Goal: Task Accomplishment & Management: Use online tool/utility

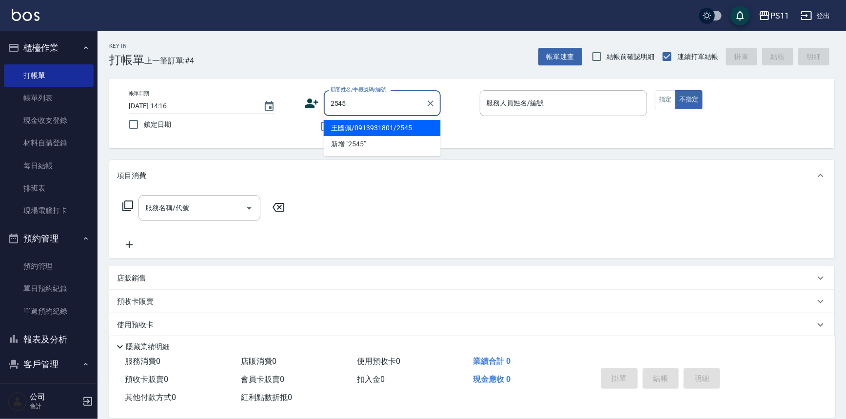
type input "王國佩/0913931801/2545"
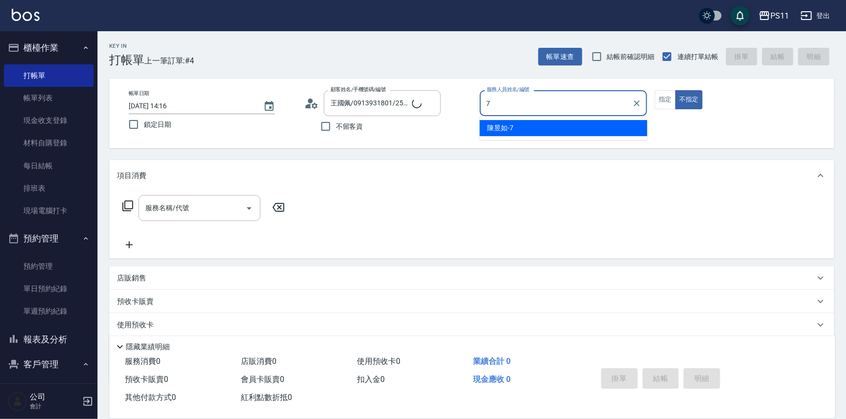
type input "[PERSON_NAME]-7"
type button "false"
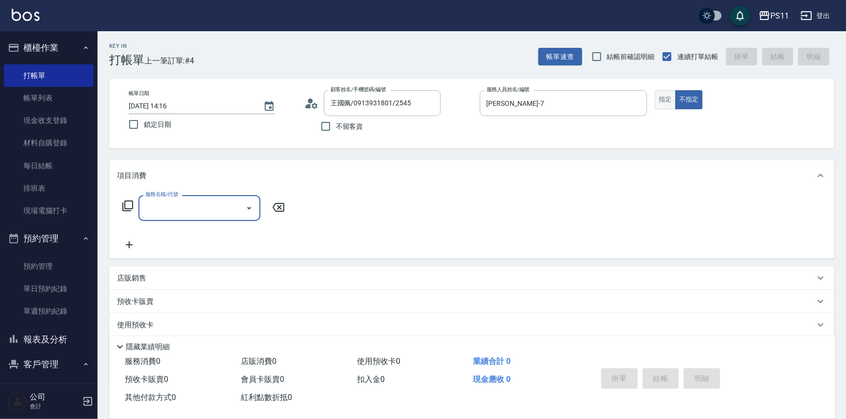
click at [669, 98] on button "指定" at bounding box center [665, 99] width 21 height 19
click at [200, 196] on div "服務名稱/代號" at bounding box center [199, 208] width 122 height 26
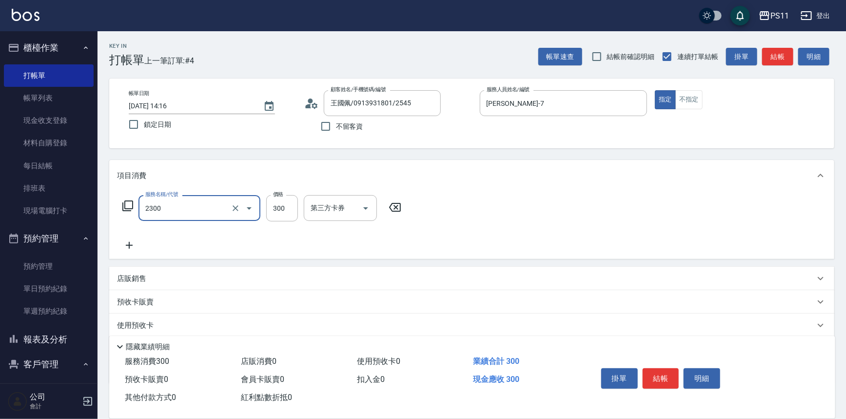
type input "剪髮(2300)"
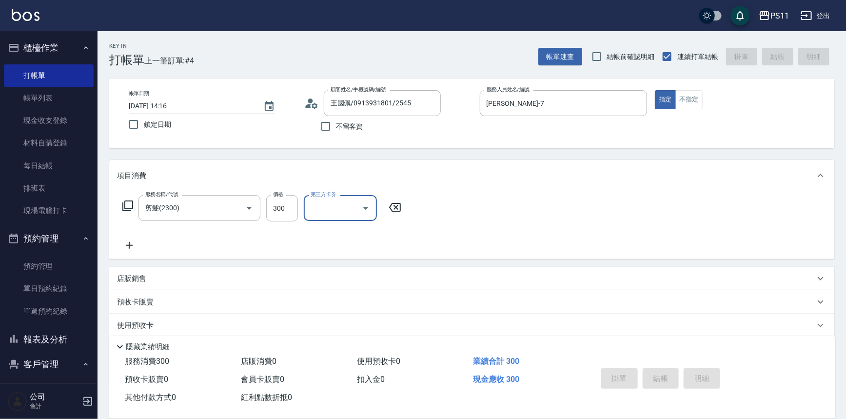
type input "[DATE] 14:55"
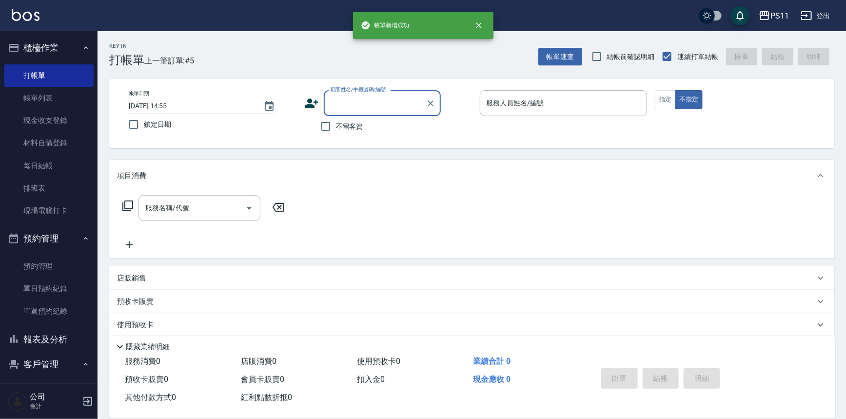
click at [379, 107] on input "顧客姓名/手機號碼/編號" at bounding box center [375, 103] width 94 height 17
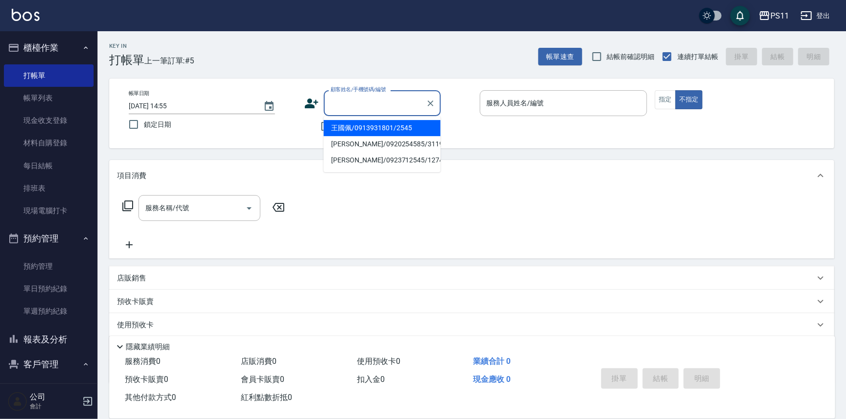
click at [421, 130] on li "王國佩/0913931801/2545" at bounding box center [382, 128] width 117 height 16
type input "王國佩/0913931801/2545"
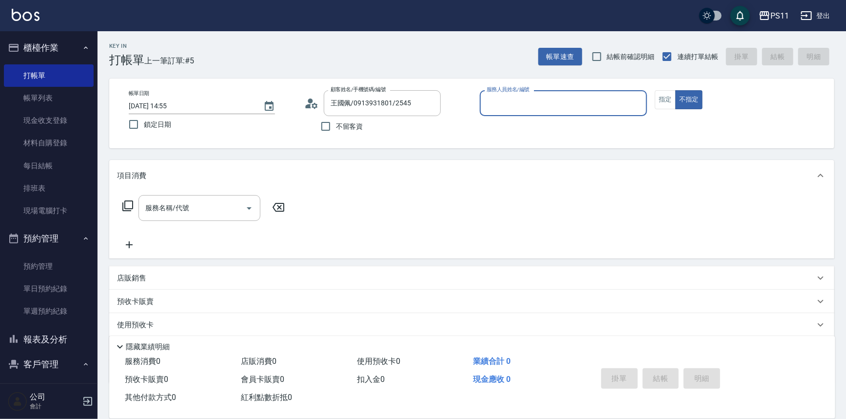
click at [522, 107] on input "服務人員姓名/編號" at bounding box center [563, 103] width 159 height 17
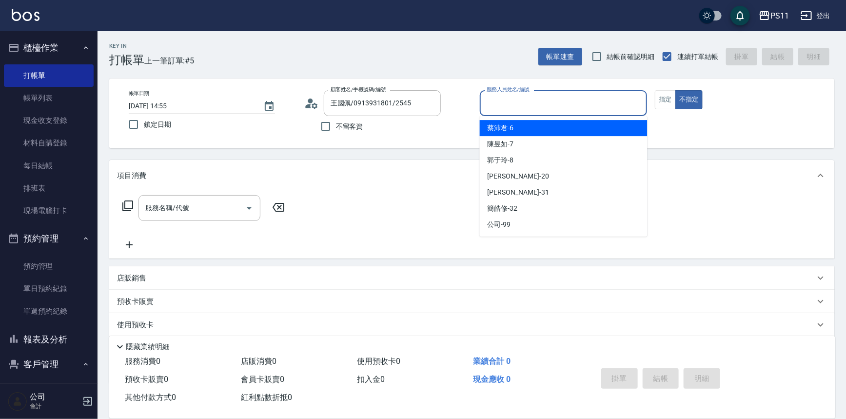
click at [529, 132] on div "[PERSON_NAME]6" at bounding box center [564, 128] width 168 height 16
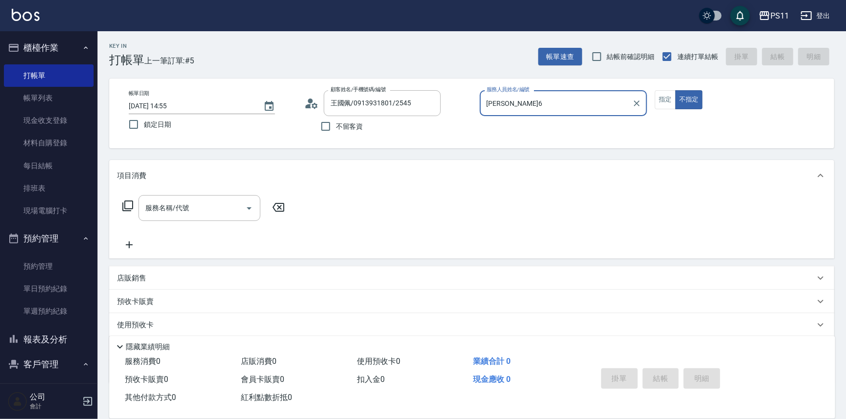
click at [546, 105] on input "[PERSON_NAME]6" at bounding box center [556, 103] width 144 height 17
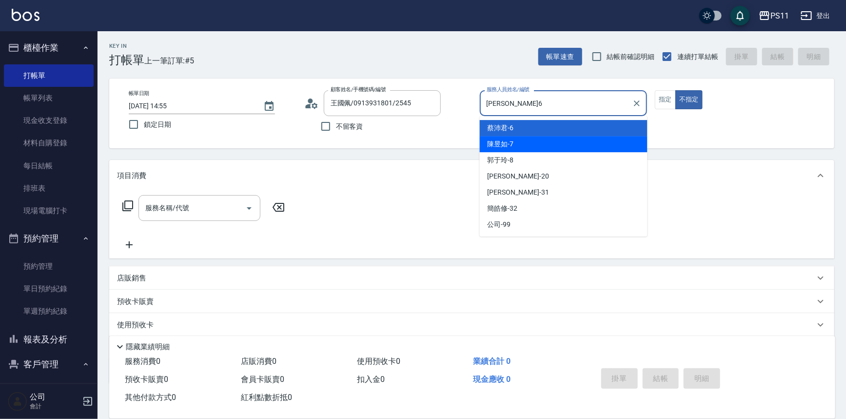
drag, startPoint x: 553, startPoint y: 150, endPoint x: 590, endPoint y: 138, distance: 38.1
click at [555, 150] on div "[PERSON_NAME]-7" at bounding box center [564, 144] width 168 height 16
type input "[PERSON_NAME]-7"
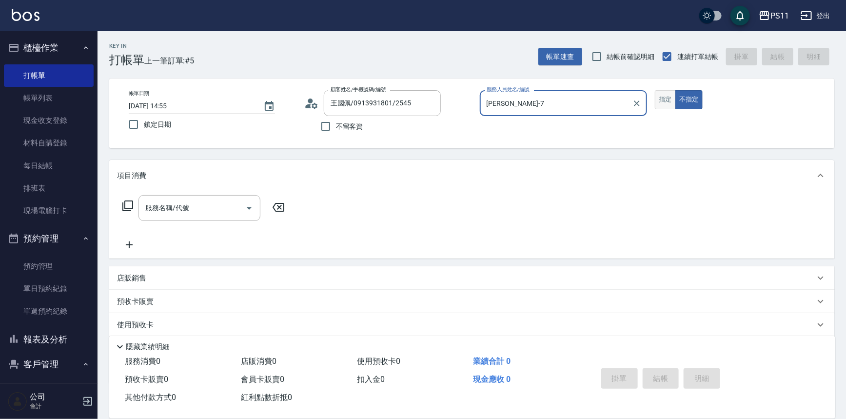
click at [662, 96] on button "指定" at bounding box center [665, 99] width 21 height 19
click at [243, 214] on div "服務名稱/代號" at bounding box center [199, 208] width 122 height 26
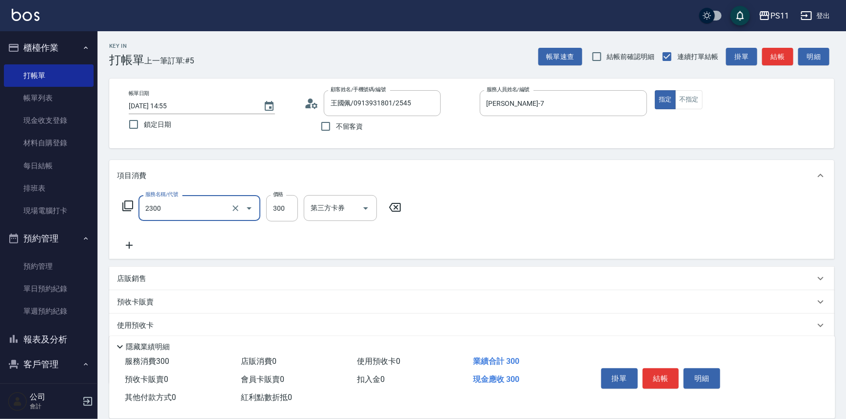
type input "剪髮(2300)"
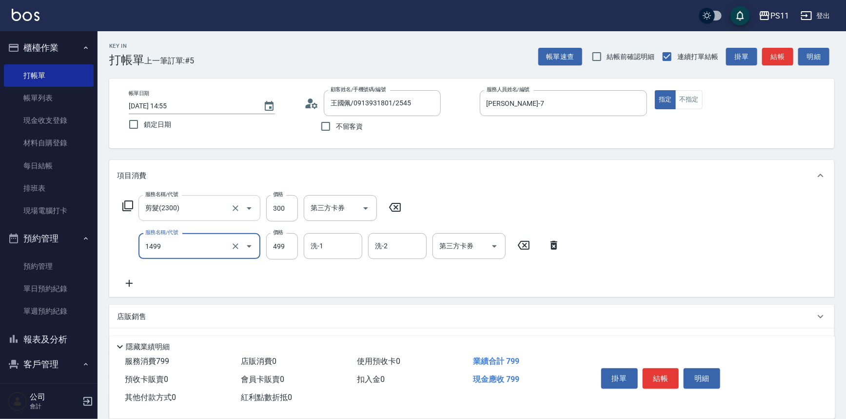
type input "活氧毛囊淨化髮浴(1499)"
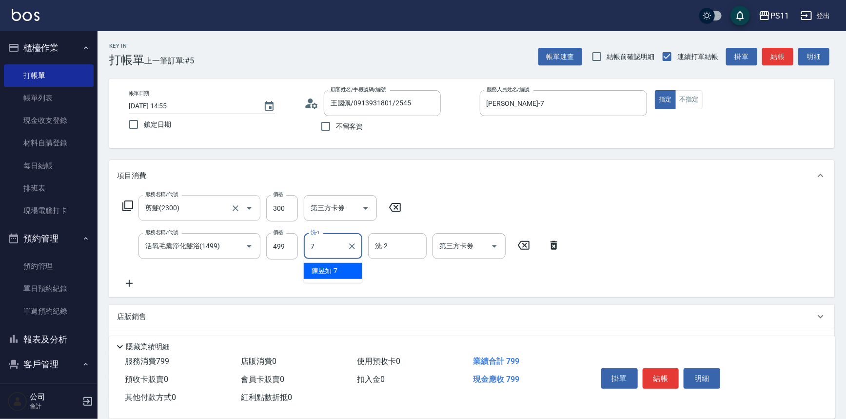
type input "[PERSON_NAME]-7"
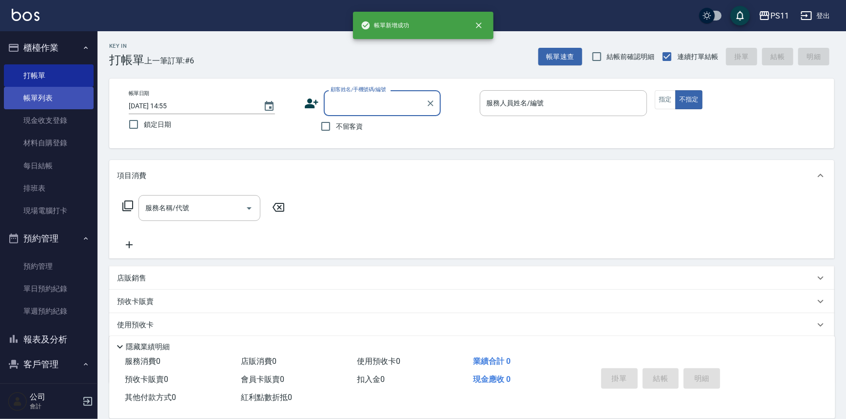
click at [61, 96] on link "帳單列表" at bounding box center [49, 98] width 90 height 22
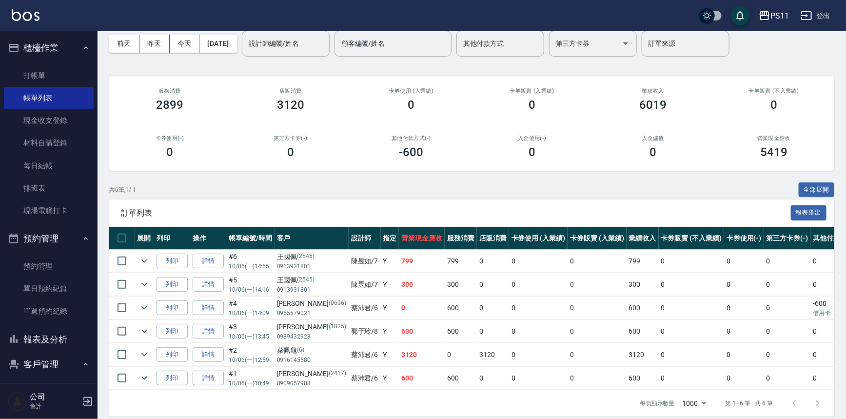
scroll to position [105, 0]
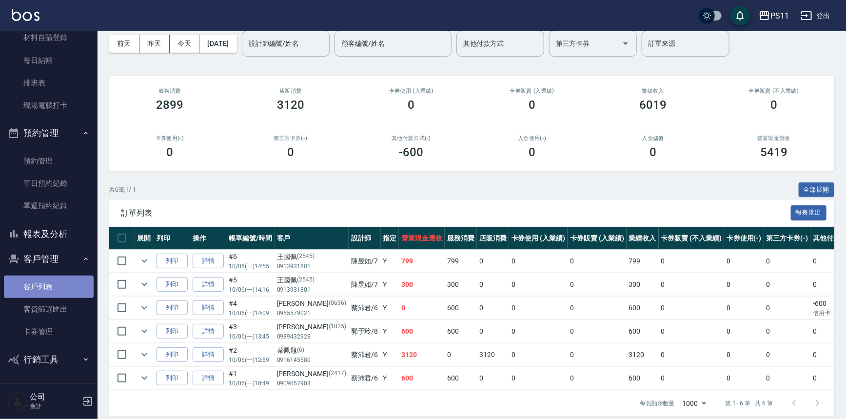
click at [59, 288] on link "客戶列表" at bounding box center [49, 286] width 90 height 22
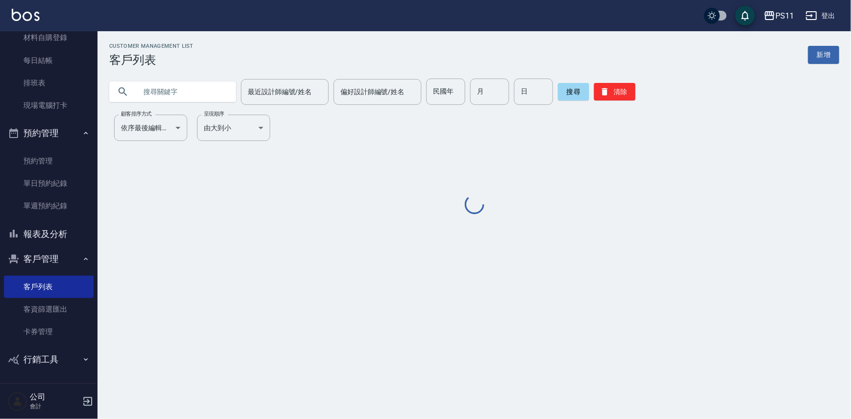
click at [186, 90] on input "text" at bounding box center [183, 92] width 92 height 26
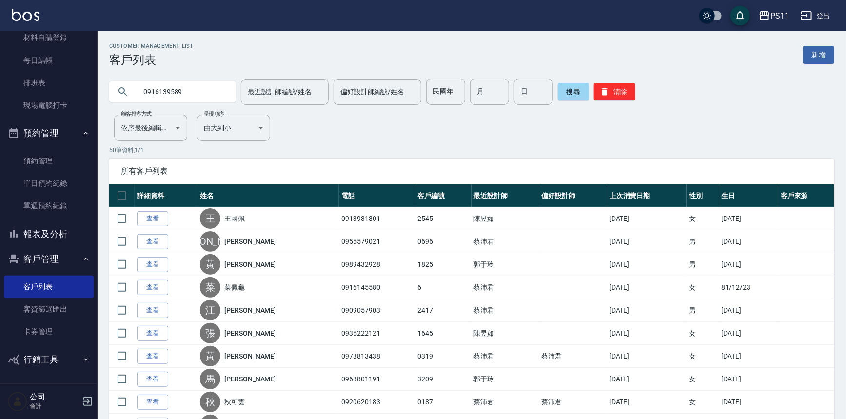
type input "0916139589"
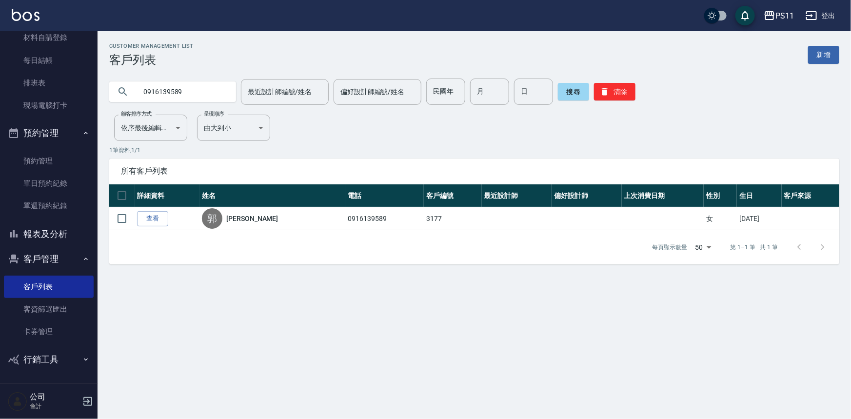
drag, startPoint x: 355, startPoint y: 127, endPoint x: 231, endPoint y: -32, distance: 201.5
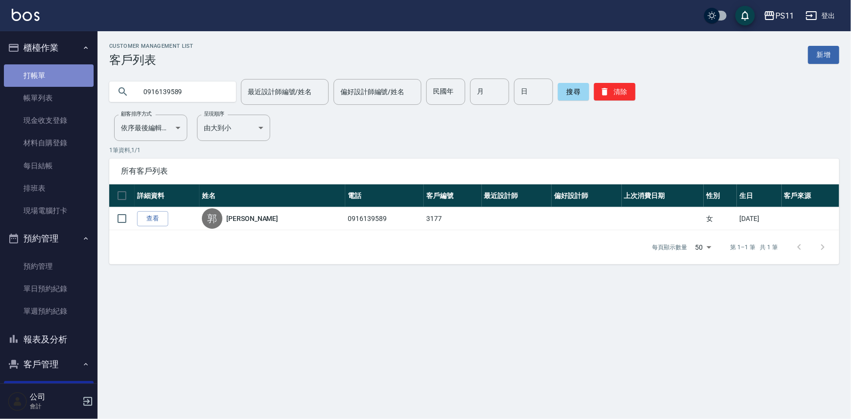
drag, startPoint x: 51, startPoint y: 72, endPoint x: 88, endPoint y: 68, distance: 37.3
click at [51, 72] on link "打帳單" at bounding box center [49, 75] width 90 height 22
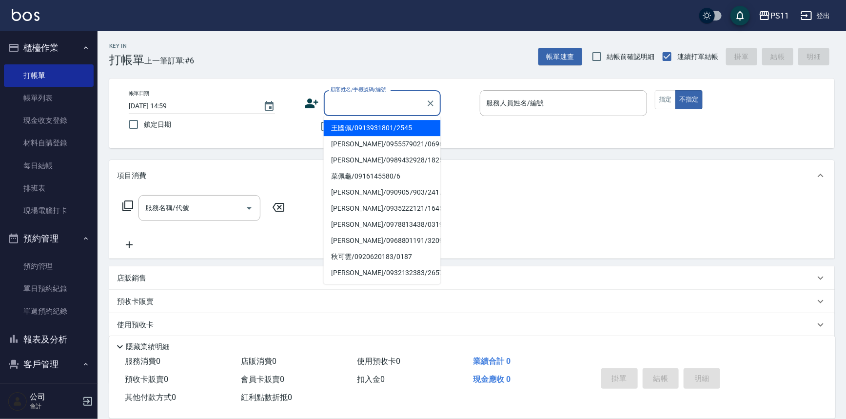
click at [337, 95] on input "顧客姓名/手機號碼/編號" at bounding box center [375, 103] width 94 height 17
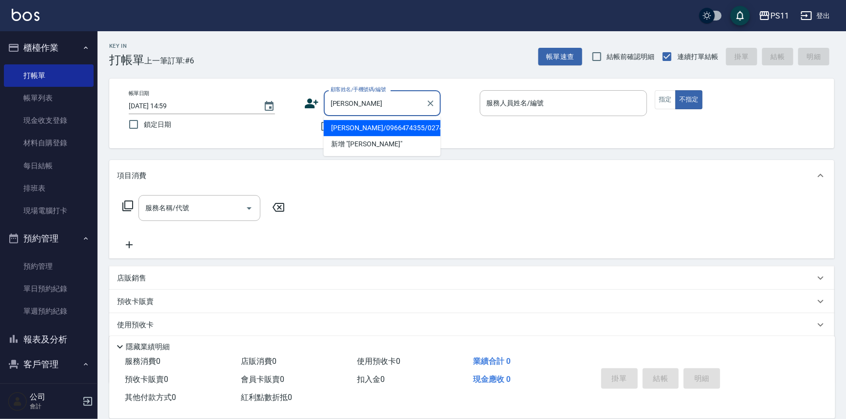
click at [373, 126] on li "[PERSON_NAME]/0966474355/0274" at bounding box center [382, 128] width 117 height 16
type input "[PERSON_NAME]/0966474355/0274"
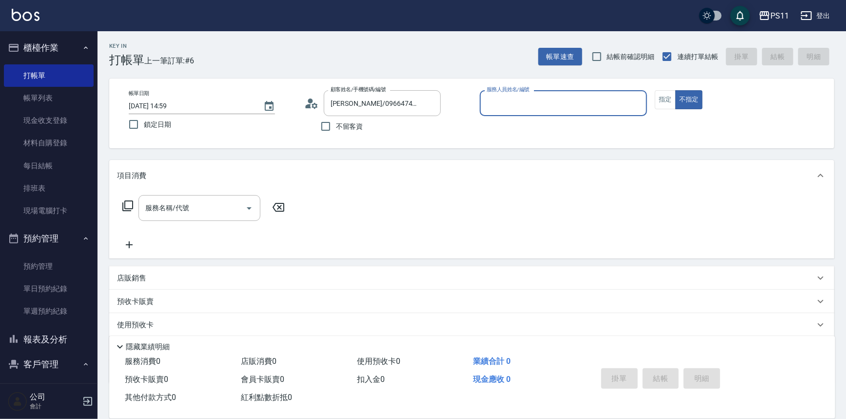
click at [560, 89] on div "帳單日期 [DATE] 14:59 鎖定日期 顧客姓名/手機號碼/編號 [PERSON_NAME]/0966474355/0274 顧客姓名/手機號碼/編號 …" at bounding box center [471, 114] width 725 height 70
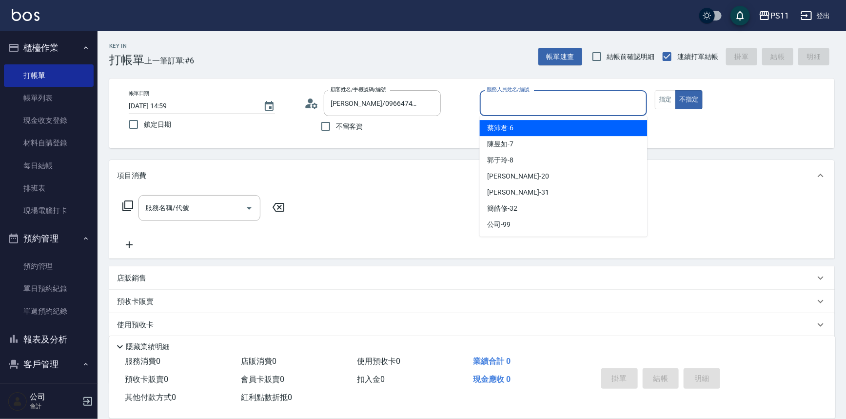
click at [565, 99] on input "服務人員姓名/編號" at bounding box center [563, 103] width 159 height 17
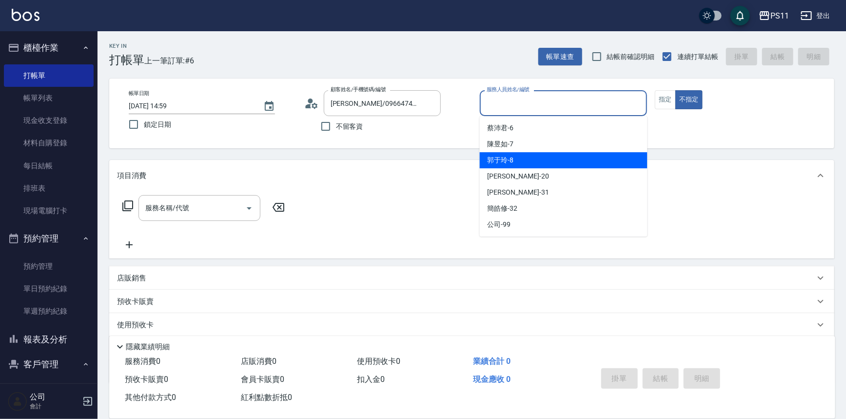
click at [546, 159] on div "[PERSON_NAME]-8" at bounding box center [564, 160] width 168 height 16
type input "[PERSON_NAME]-8"
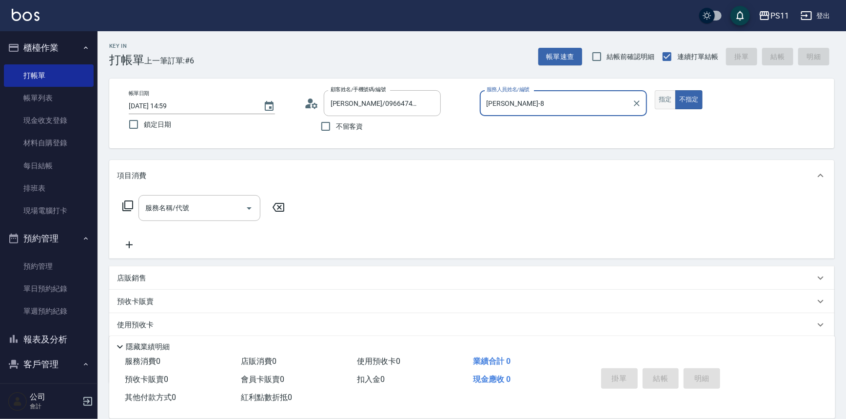
click at [669, 102] on button "指定" at bounding box center [665, 99] width 21 height 19
click at [121, 203] on div "服務名稱/代號 服務名稱/代號" at bounding box center [204, 208] width 174 height 26
click at [127, 205] on icon at bounding box center [128, 206] width 12 height 12
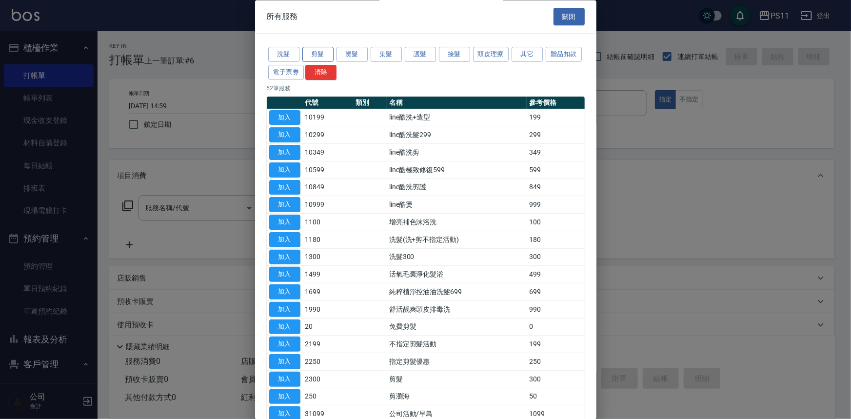
click at [312, 55] on button "剪髮" at bounding box center [317, 54] width 31 height 15
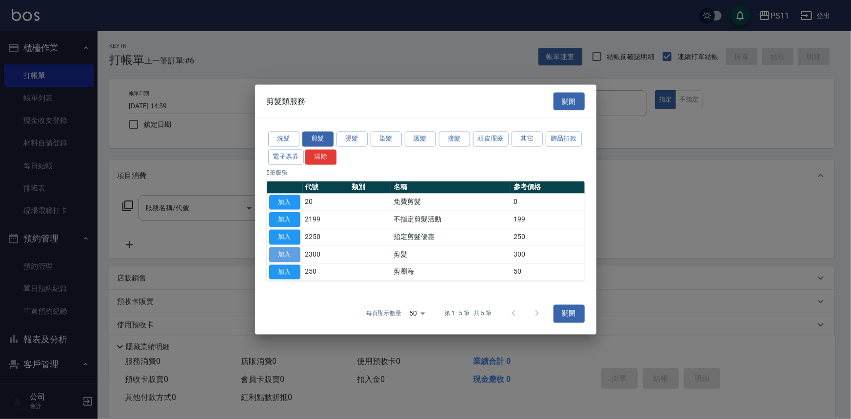
click at [298, 258] on button "加入" at bounding box center [284, 254] width 31 height 15
type input "剪髮(2300)"
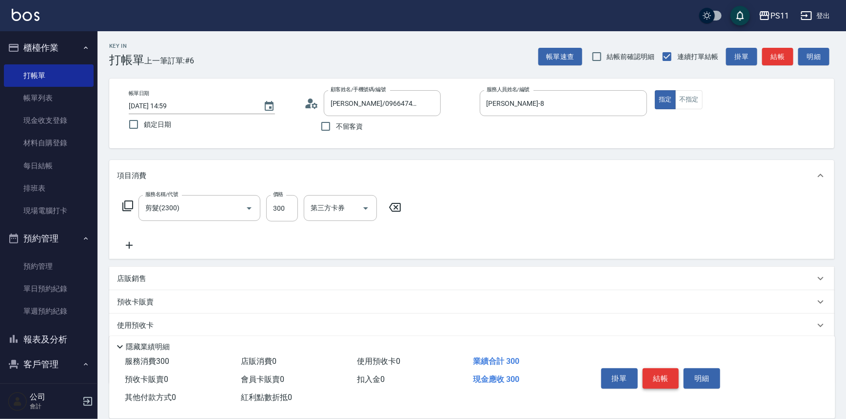
click at [669, 368] on button "結帳" at bounding box center [661, 378] width 37 height 20
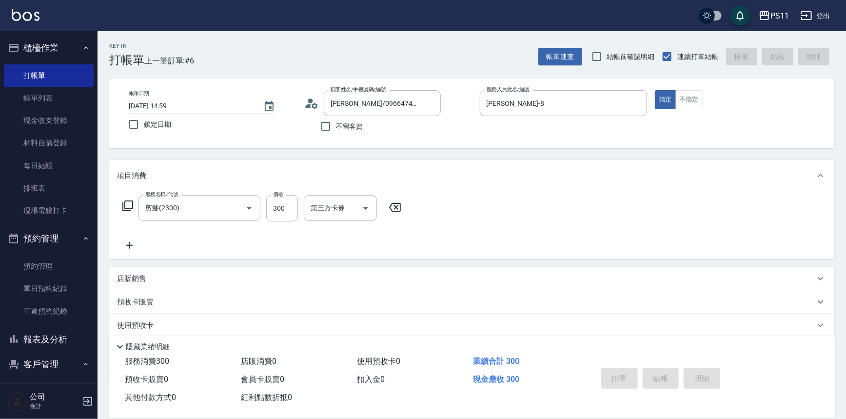
type input "[DATE] 15:00"
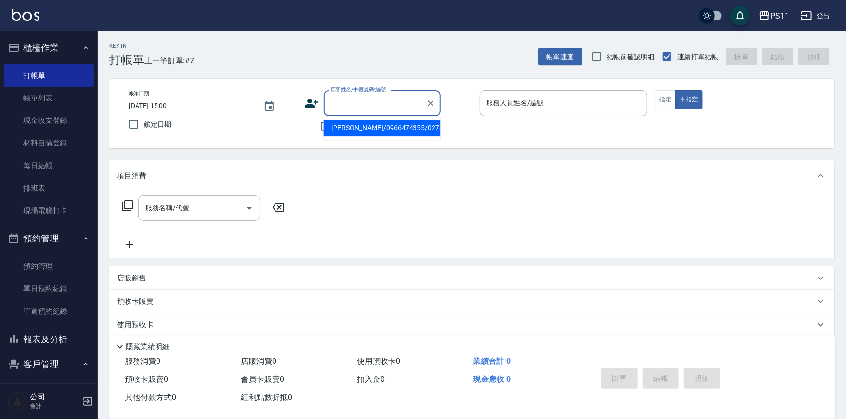
click at [382, 103] on input "顧客姓名/手機號碼/編號" at bounding box center [375, 103] width 94 height 17
type input "0624"
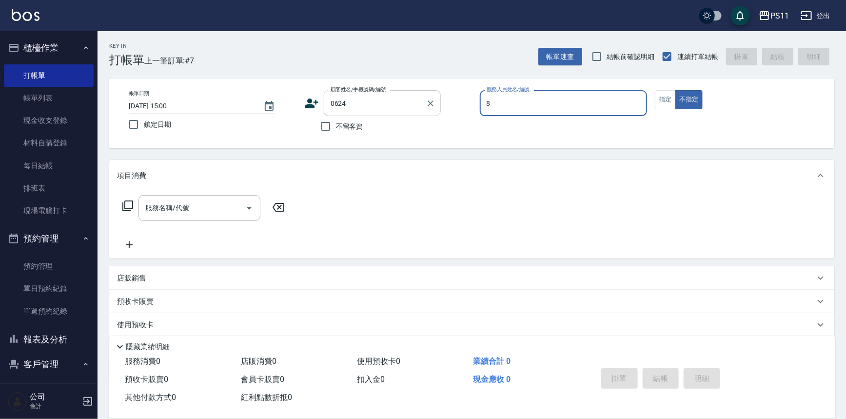
type input "[PERSON_NAME]-8"
type button "false"
type input "[PERSON_NAME]/0909060428/0624"
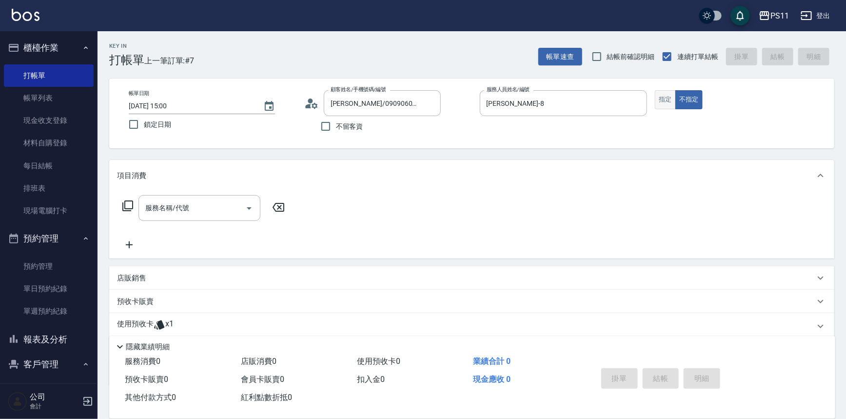
click at [668, 96] on button "指定" at bounding box center [665, 99] width 21 height 19
click at [135, 207] on div "服務名稱/代號 服務名稱/代號" at bounding box center [204, 208] width 174 height 26
click at [126, 204] on icon at bounding box center [128, 206] width 12 height 12
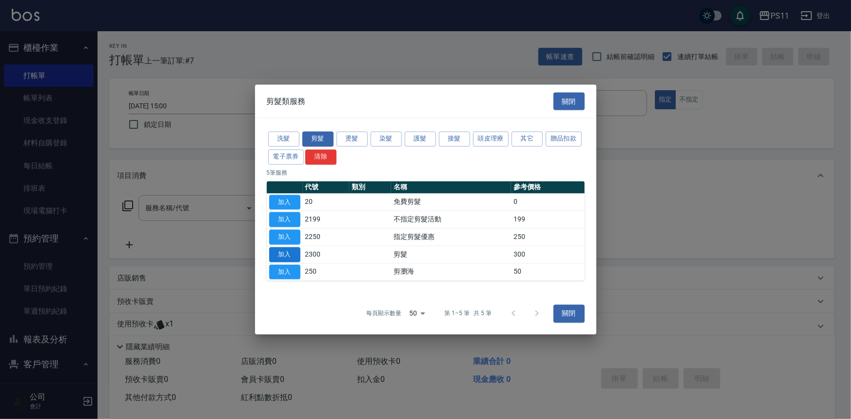
click at [292, 253] on button "加入" at bounding box center [284, 254] width 31 height 15
type input "剪髮(2300)"
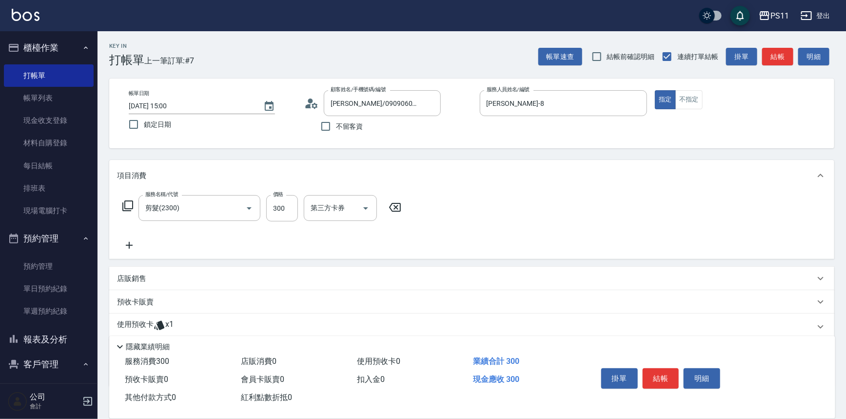
drag, startPoint x: 132, startPoint y: 240, endPoint x: 217, endPoint y: 264, distance: 89.1
click at [137, 242] on icon at bounding box center [129, 245] width 24 height 12
click at [217, 251] on div "服務名稱/代號 剪髮(2300) 服務名稱/代號 價格 300 價格 第三方卡券 第三方卡券" at bounding box center [262, 223] width 290 height 56
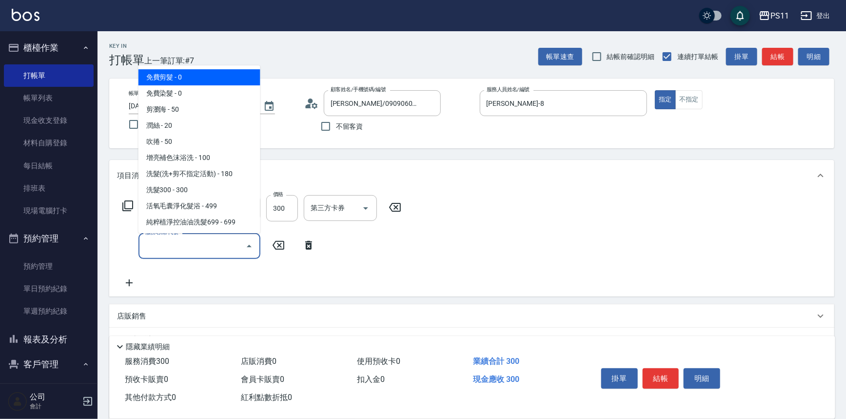
click at [195, 243] on input "服務名稱/代號" at bounding box center [192, 245] width 98 height 17
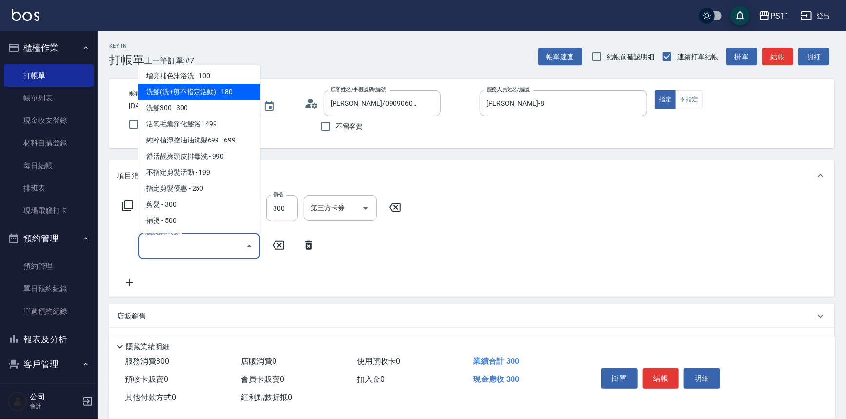
scroll to position [133, 0]
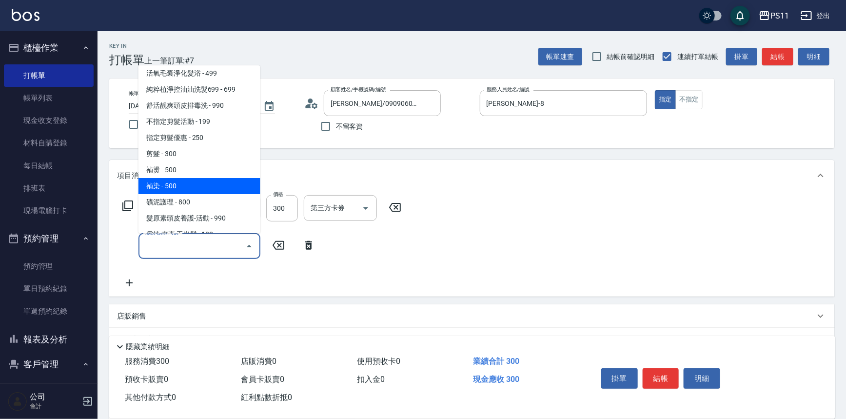
click at [211, 187] on span "補染 - 500" at bounding box center [199, 186] width 122 height 16
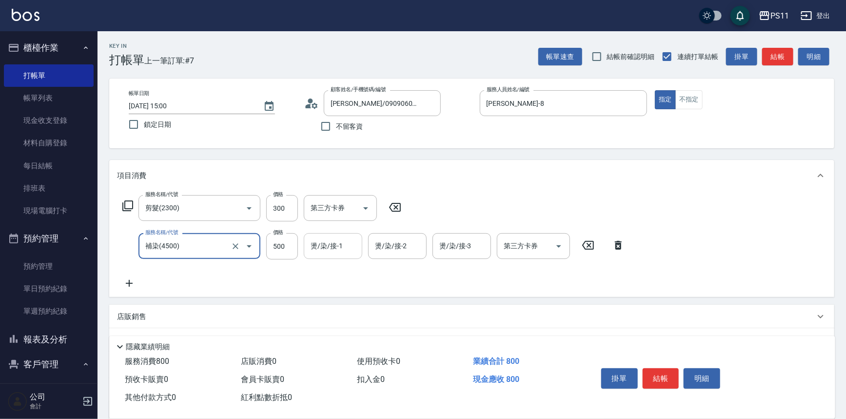
click at [327, 247] on input "燙/染/接-1" at bounding box center [333, 245] width 50 height 17
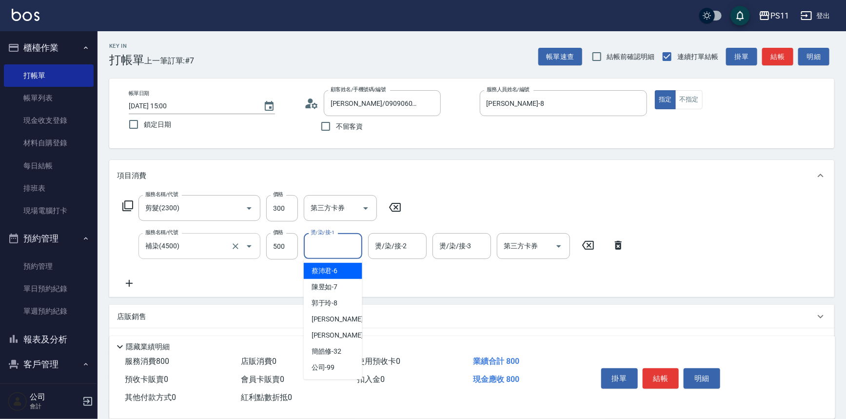
click at [251, 238] on button "Open" at bounding box center [249, 246] width 16 height 16
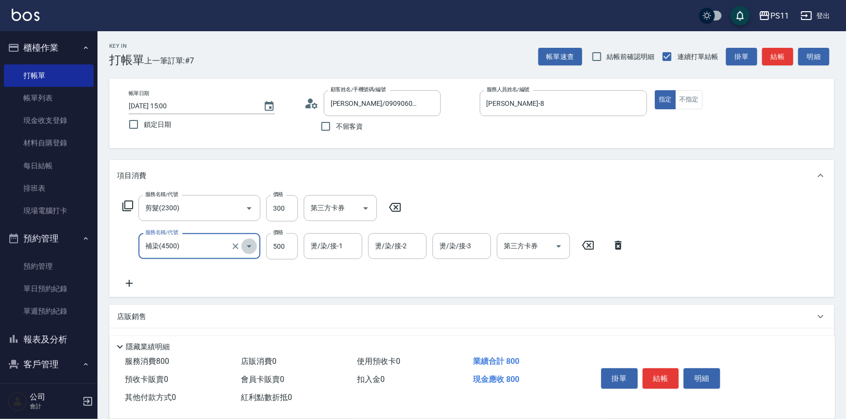
click at [245, 243] on icon "Open" at bounding box center [249, 246] width 12 height 12
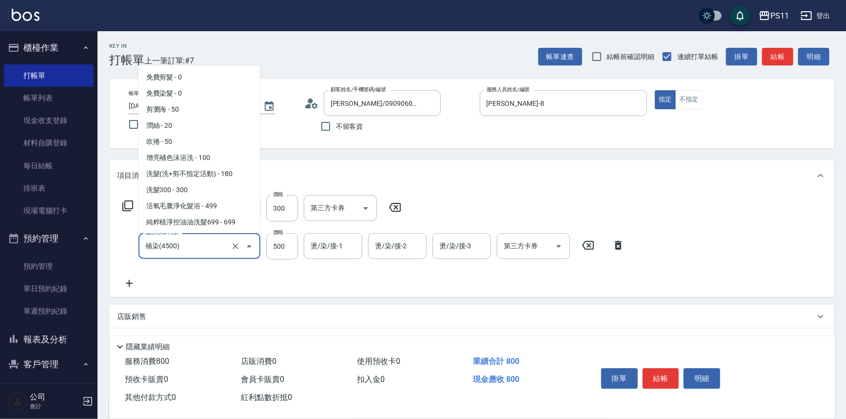
scroll to position [93, 0]
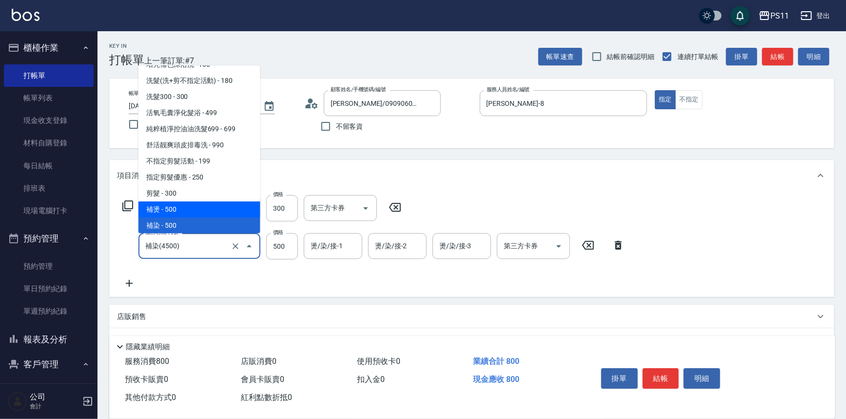
click at [204, 209] on span "補燙 - 500" at bounding box center [199, 209] width 122 height 16
type input "補燙(3500)"
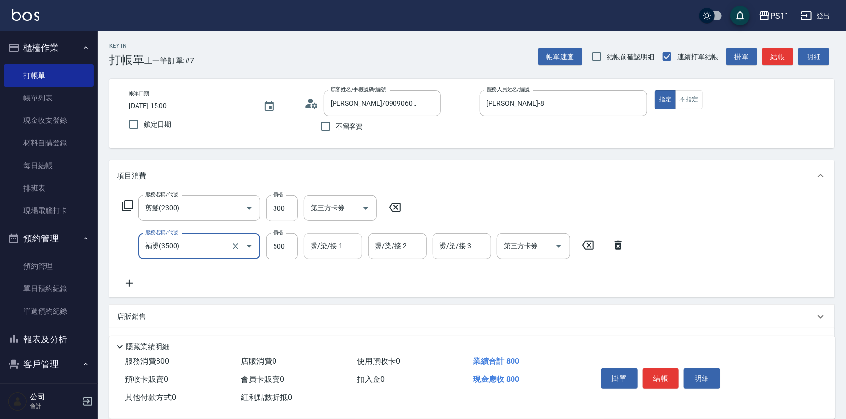
drag, startPoint x: 339, startPoint y: 244, endPoint x: 351, endPoint y: 238, distance: 13.3
click at [339, 244] on input "燙/染/接-1" at bounding box center [333, 245] width 50 height 17
type input "[PERSON_NAME]-20"
click at [137, 278] on div "服務名稱/代號 剪髮(2300) 服務名稱/代號 價格 300 價格 第三方卡券 第三方卡券 服務名稱/代號 補燙(3500) 服務名稱/代號 價格 500 …" at bounding box center [373, 242] width 513 height 94
click at [137, 285] on icon at bounding box center [129, 283] width 24 height 12
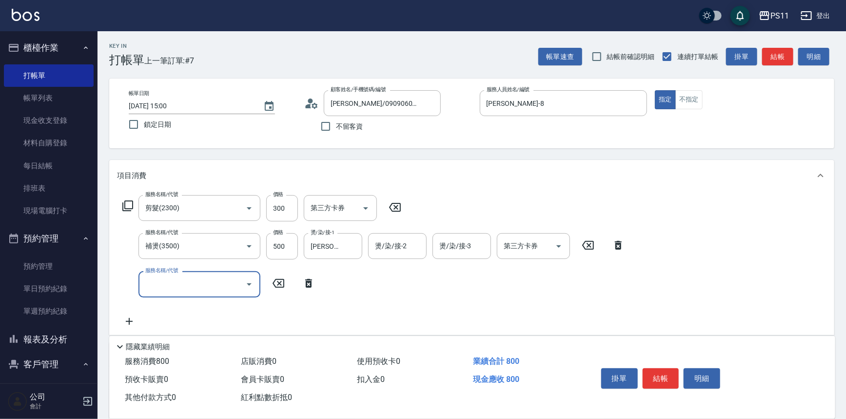
click at [179, 282] on input "服務名稱/代號" at bounding box center [192, 283] width 98 height 17
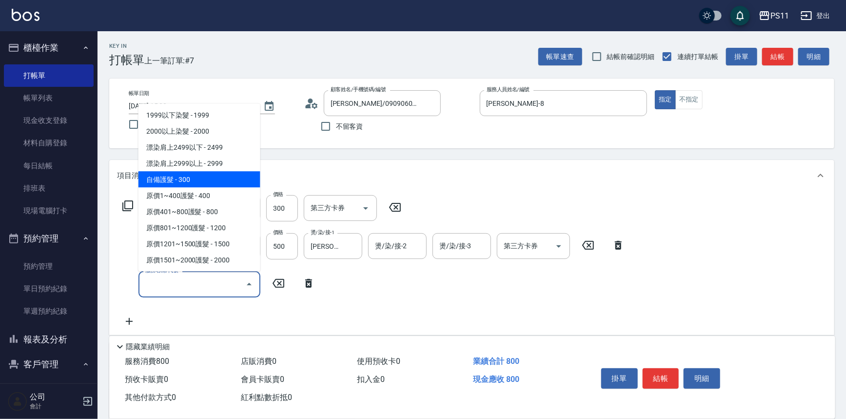
scroll to position [488, 0]
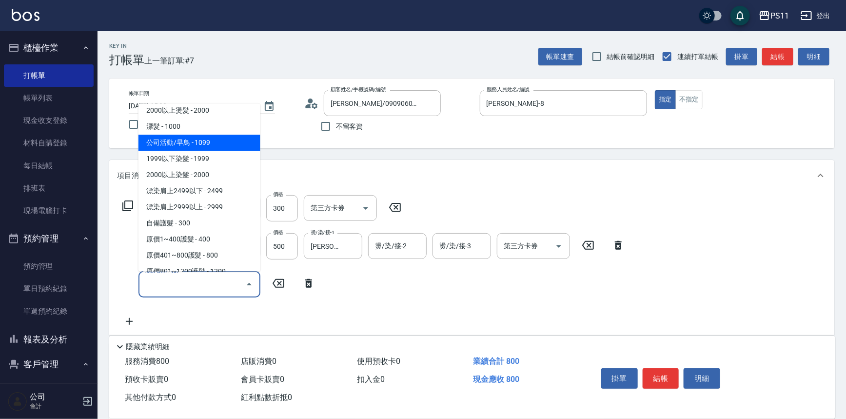
click at [216, 146] on span "公司活動/早鳥 - 1099" at bounding box center [199, 143] width 122 height 16
type input "公司活動/早鳥(41099)"
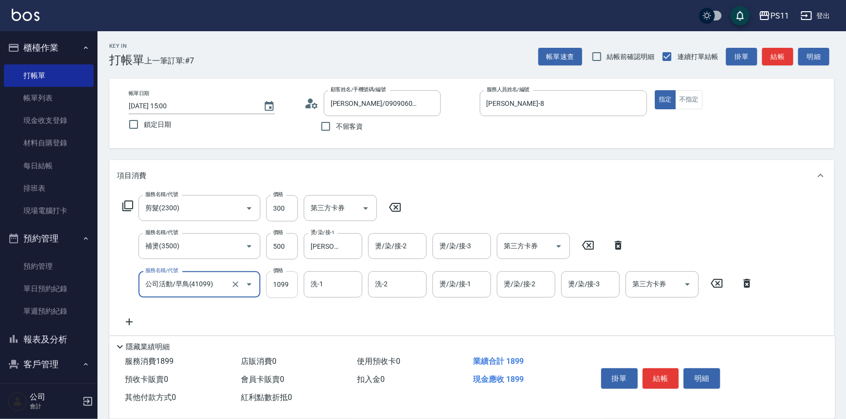
click at [288, 282] on input "1099" at bounding box center [282, 284] width 32 height 26
type input "2499"
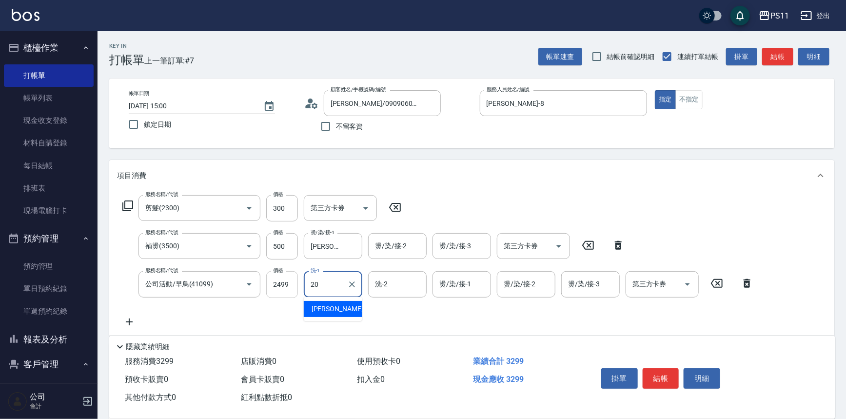
type input "[PERSON_NAME]-20"
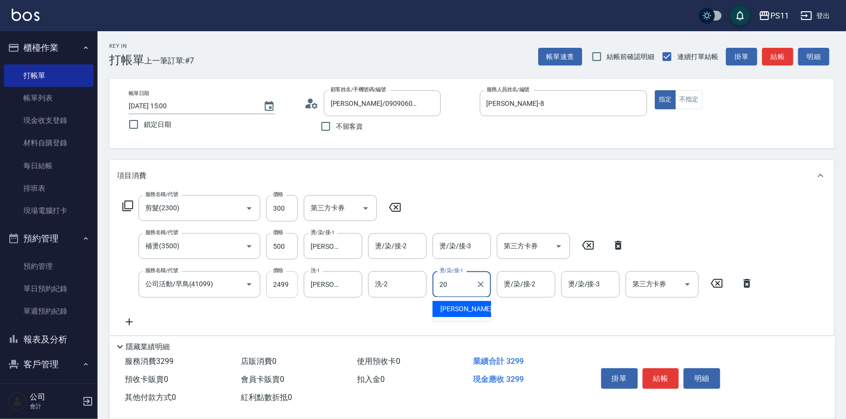
type input "[PERSON_NAME]-20"
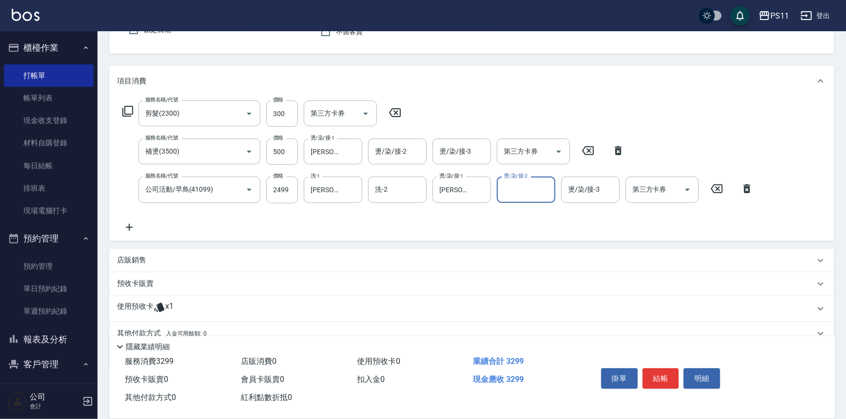
scroll to position [135, 0]
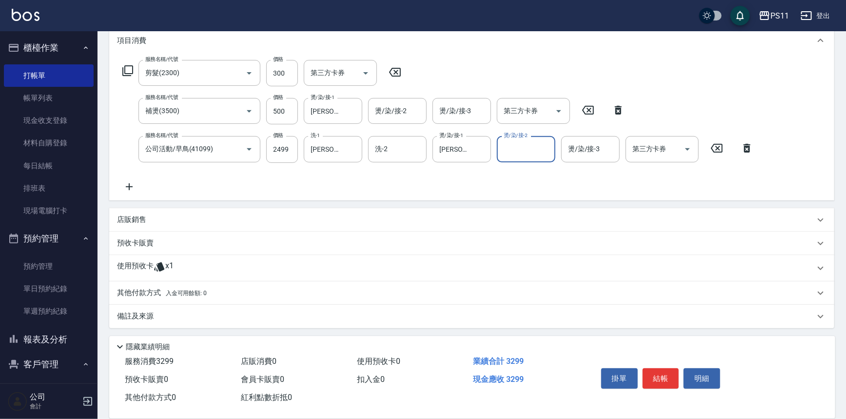
click at [132, 185] on icon at bounding box center [129, 187] width 24 height 12
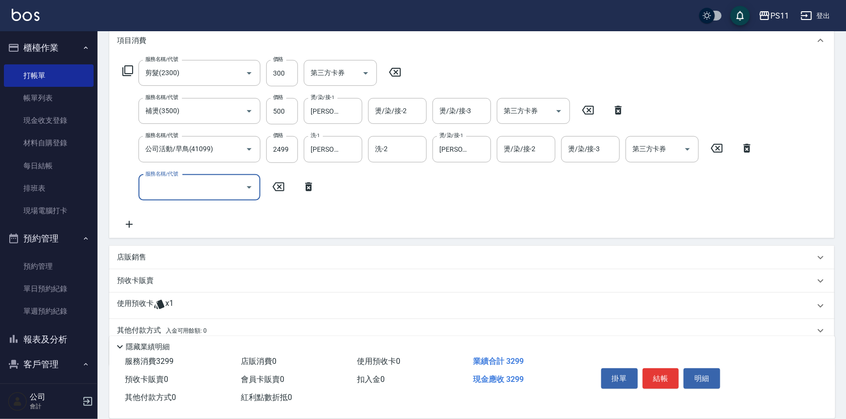
click at [151, 185] on input "服務名稱/代號" at bounding box center [192, 187] width 98 height 17
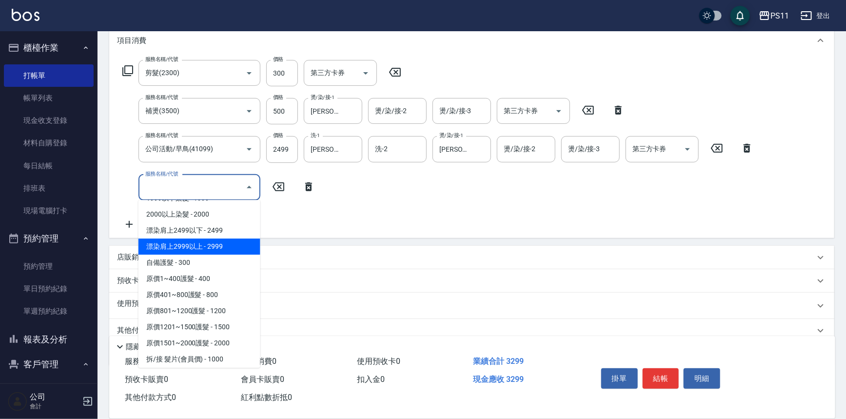
scroll to position [620, 0]
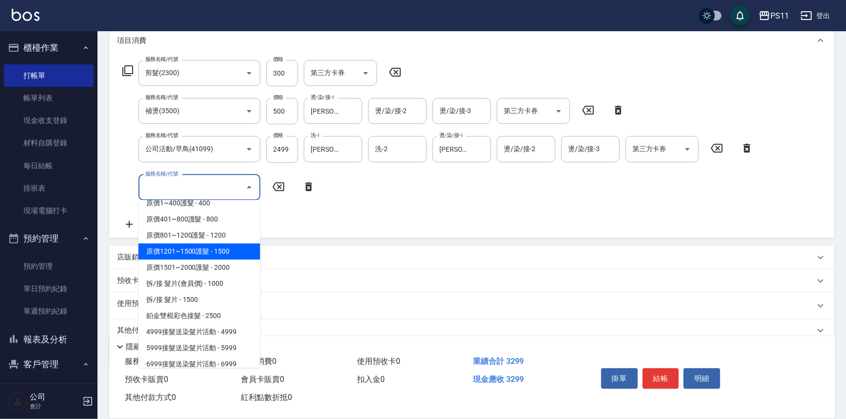
click at [230, 253] on span "原價1201~1500護髮 - 1500" at bounding box center [199, 251] width 122 height 16
type input "原價1201~1500護髮(51500)"
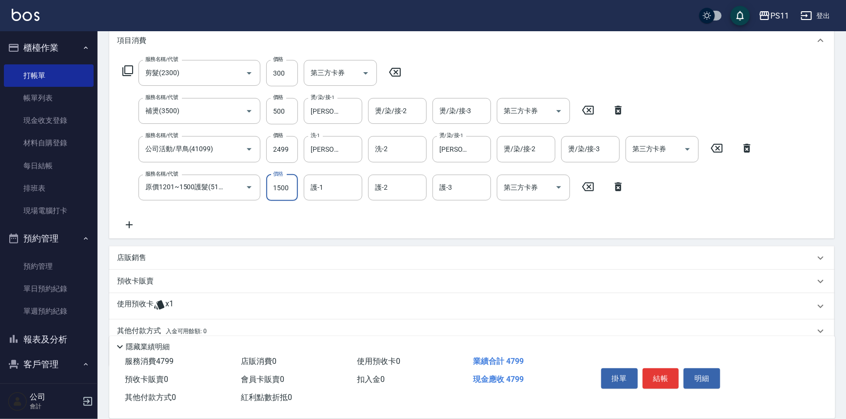
click at [275, 186] on input "1500" at bounding box center [282, 188] width 32 height 26
type input "750"
type input "[PERSON_NAME]-20"
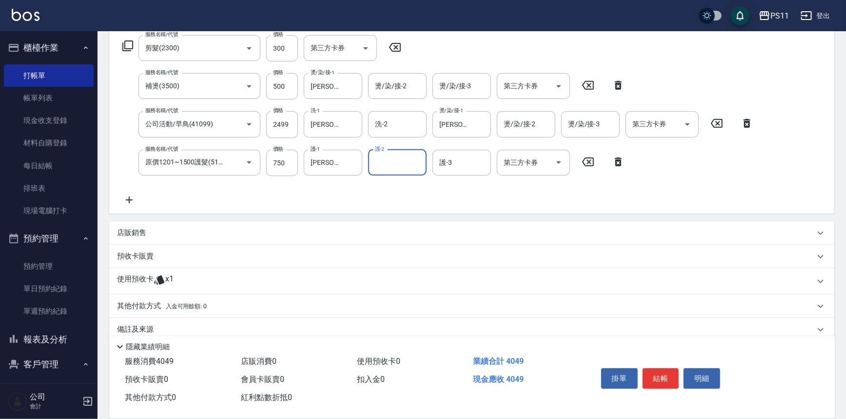
scroll to position [173, 0]
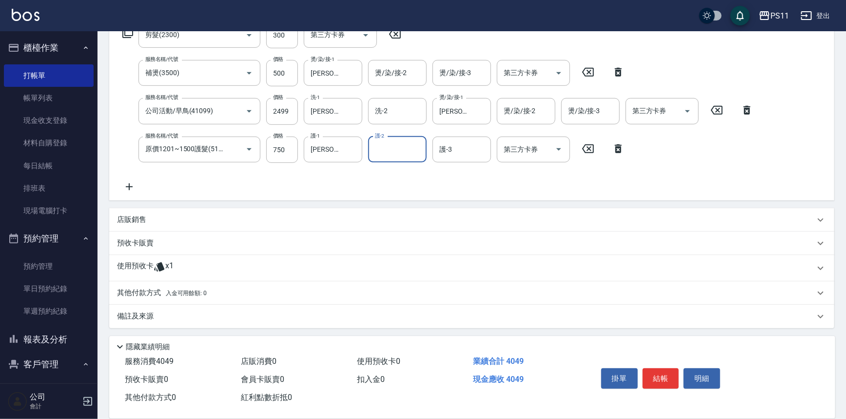
click at [155, 284] on div "其他付款方式 入金可用餘額: 0" at bounding box center [471, 292] width 725 height 23
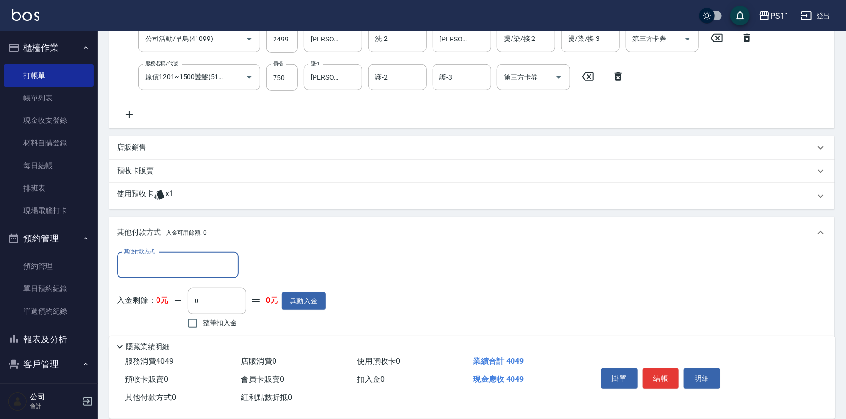
scroll to position [288, 0]
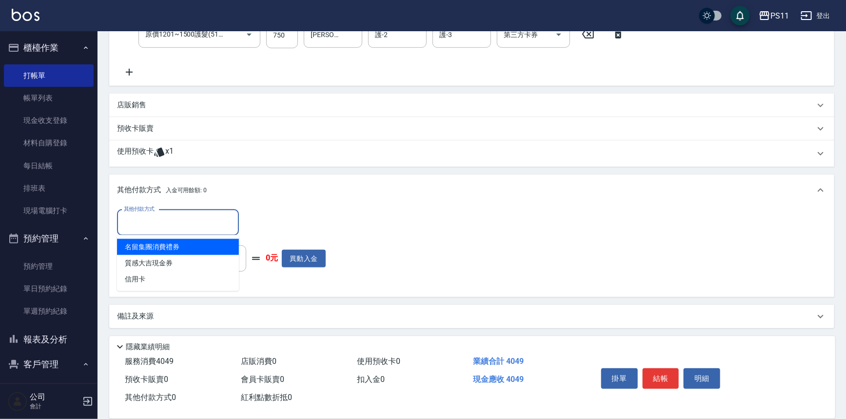
click at [174, 223] on input "其他付款方式" at bounding box center [177, 222] width 113 height 17
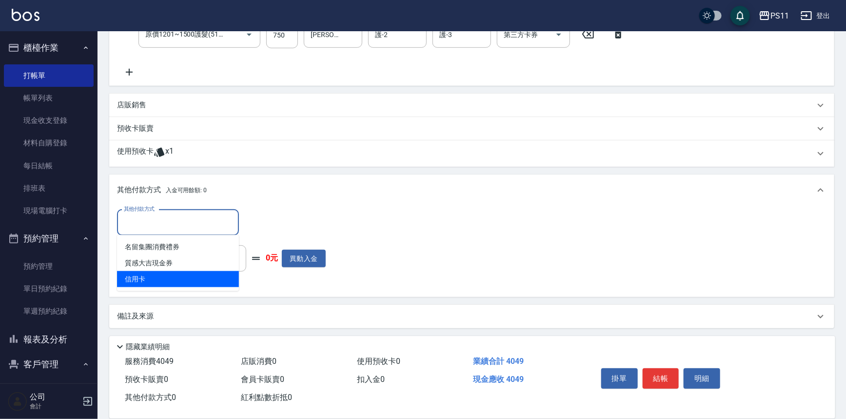
drag, startPoint x: 176, startPoint y: 275, endPoint x: 253, endPoint y: 236, distance: 86.1
click at [177, 274] on span "信用卡" at bounding box center [178, 279] width 122 height 16
type input "信用卡"
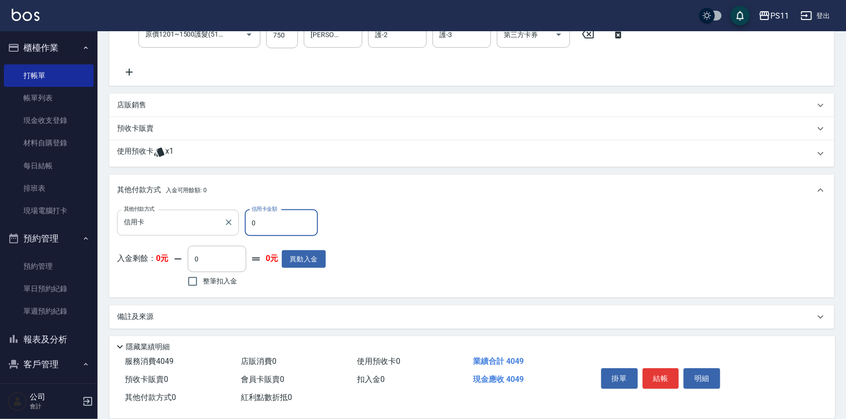
drag, startPoint x: 265, startPoint y: 224, endPoint x: 163, endPoint y: 225, distance: 101.4
click at [163, 225] on div "其他付款方式 信用卡 其他付款方式 信用卡金額 0 信用卡金額" at bounding box center [221, 223] width 209 height 26
type input "4049"
click at [665, 376] on button "結帳" at bounding box center [661, 378] width 37 height 20
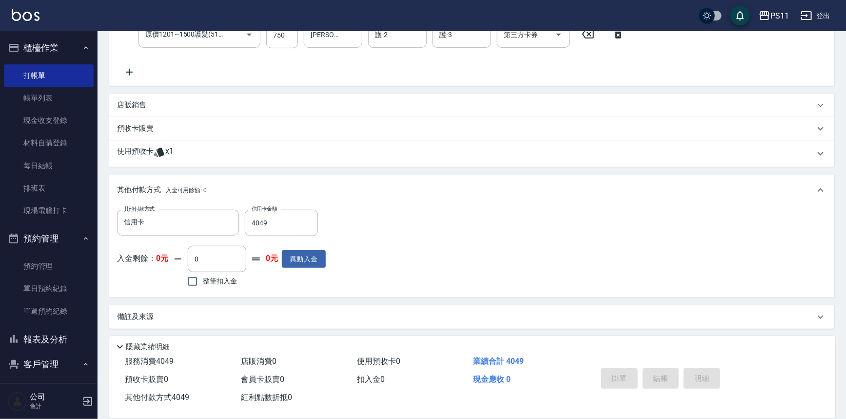
type input "[DATE] 15:01"
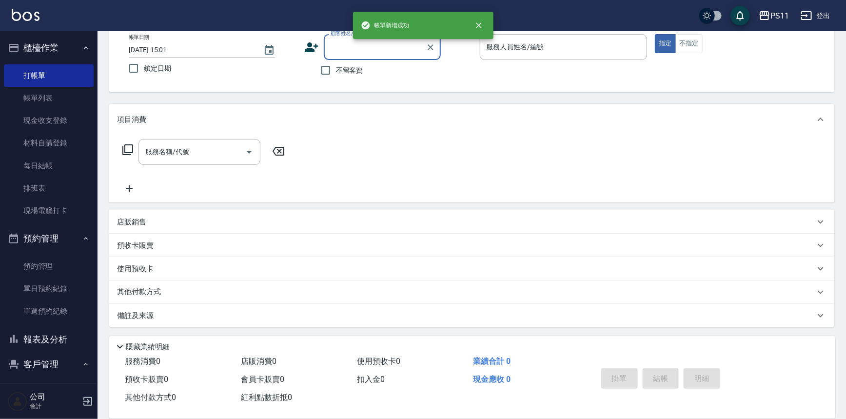
scroll to position [0, 0]
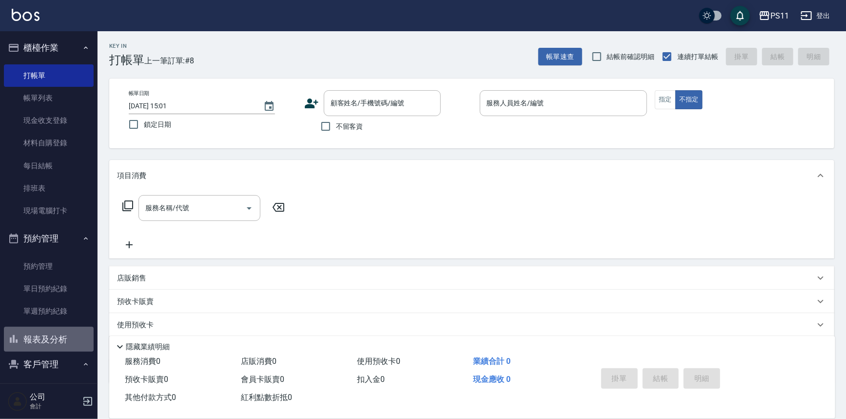
click at [60, 331] on button "報表及分析" at bounding box center [49, 339] width 90 height 25
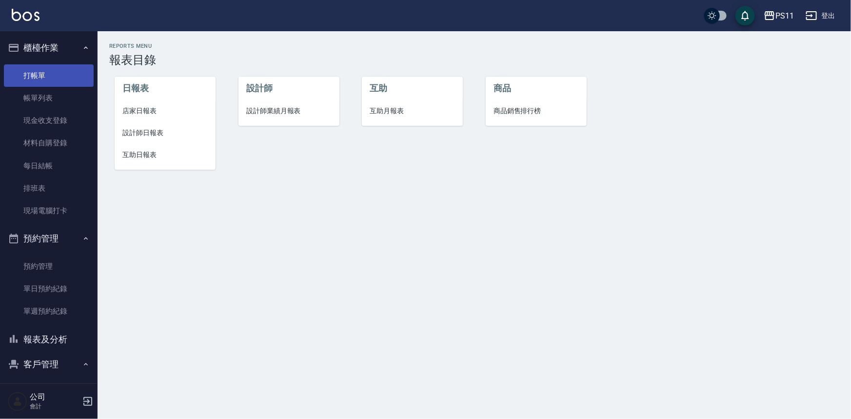
click at [53, 77] on link "打帳單" at bounding box center [49, 75] width 90 height 22
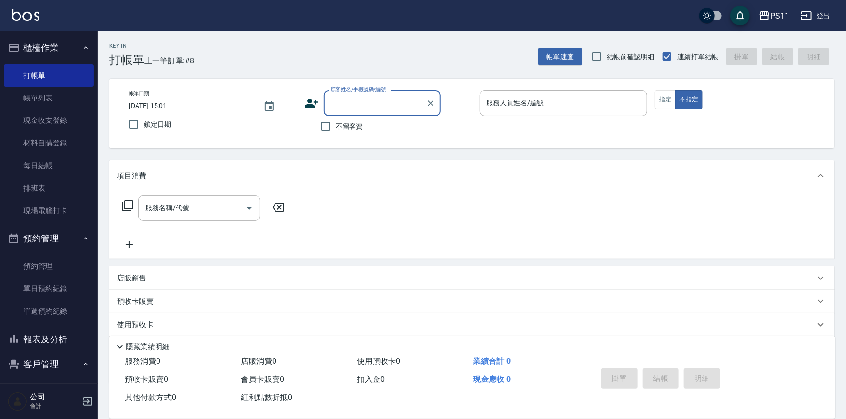
click at [51, 340] on button "報表及分析" at bounding box center [49, 339] width 90 height 25
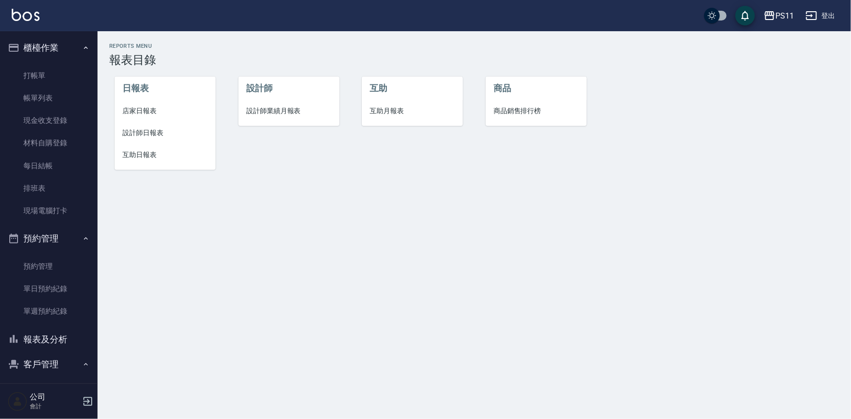
click at [151, 132] on span "設計師日報表" at bounding box center [164, 133] width 85 height 10
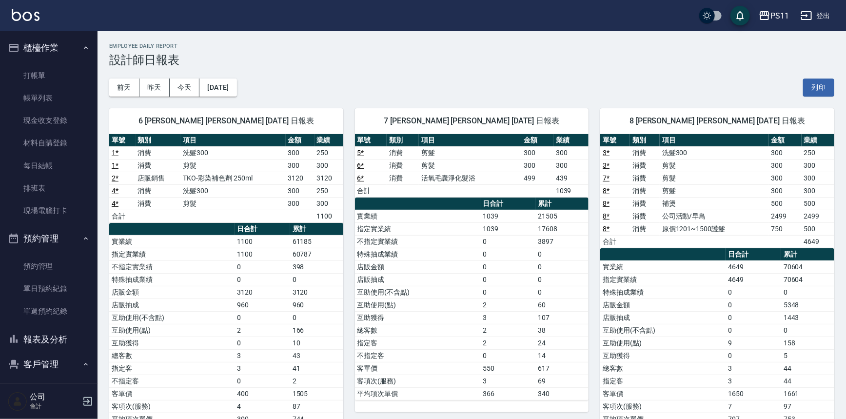
click at [628, 253] on th "a dense table" at bounding box center [662, 254] width 125 height 13
click at [32, 73] on link "打帳單" at bounding box center [49, 75] width 90 height 22
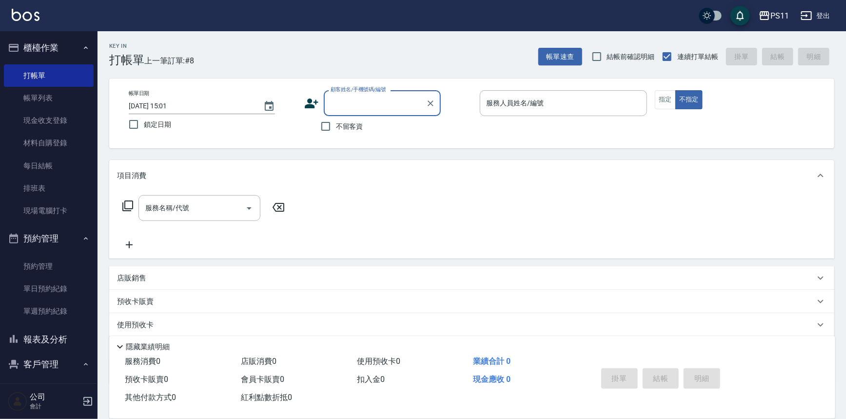
click at [63, 337] on button "報表及分析" at bounding box center [49, 339] width 90 height 25
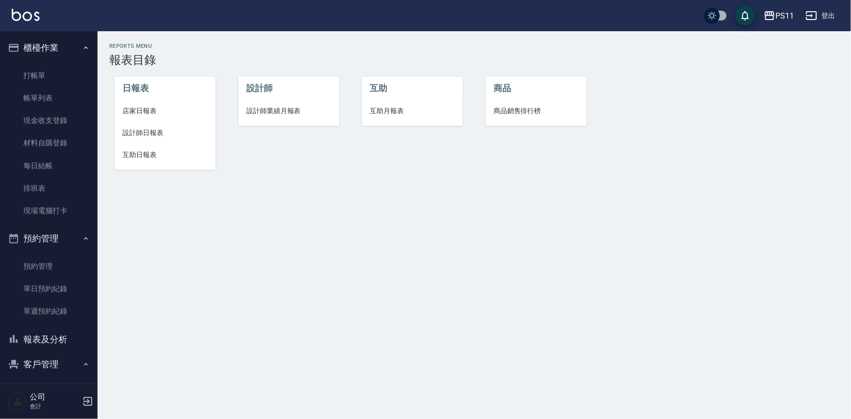
click at [151, 147] on li "互助日報表" at bounding box center [165, 155] width 101 height 22
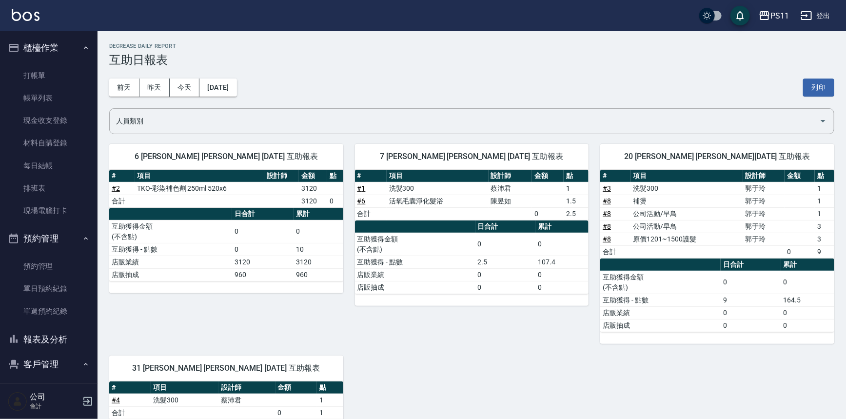
click at [380, 326] on div "7 [PERSON_NAME] [PERSON_NAME] [DATE] 互助報表 # 項目 設計師 金額 點 # 1 洗髮300 [PERSON_NAME]…" at bounding box center [466, 238] width 246 height 212
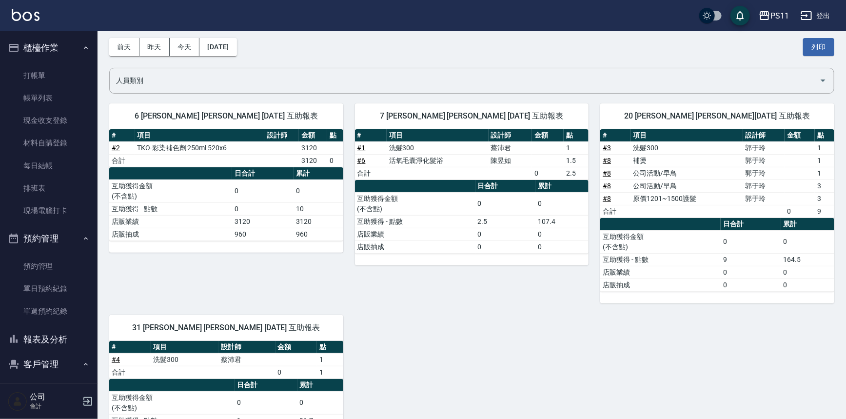
scroll to position [96, 0]
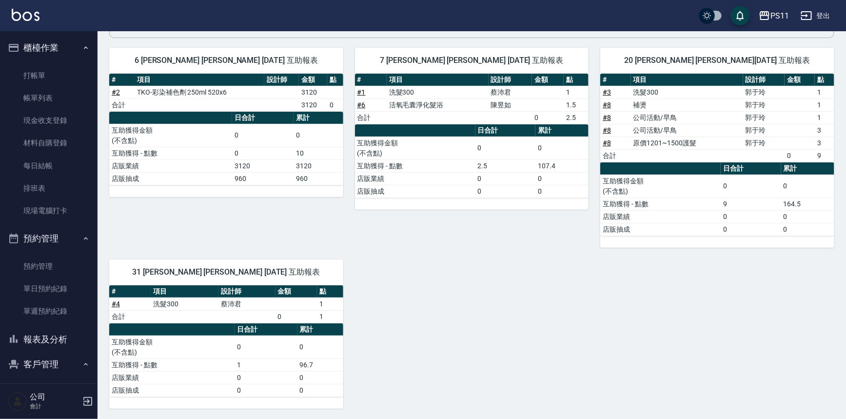
click at [66, 339] on button "報表及分析" at bounding box center [49, 339] width 90 height 25
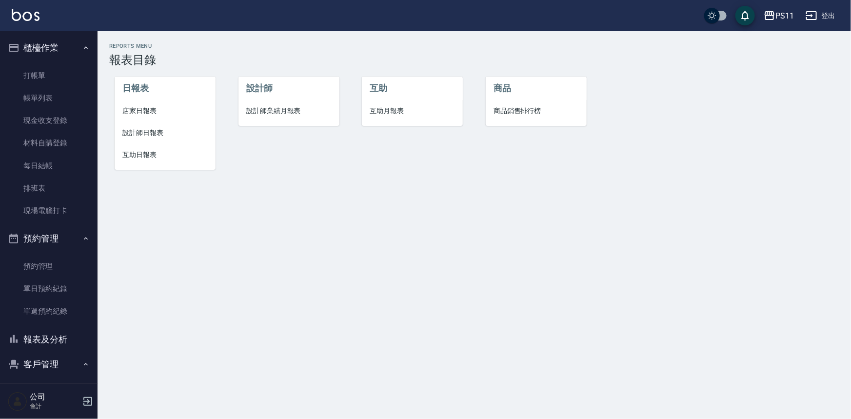
click at [157, 126] on li "設計師日報表" at bounding box center [165, 133] width 101 height 22
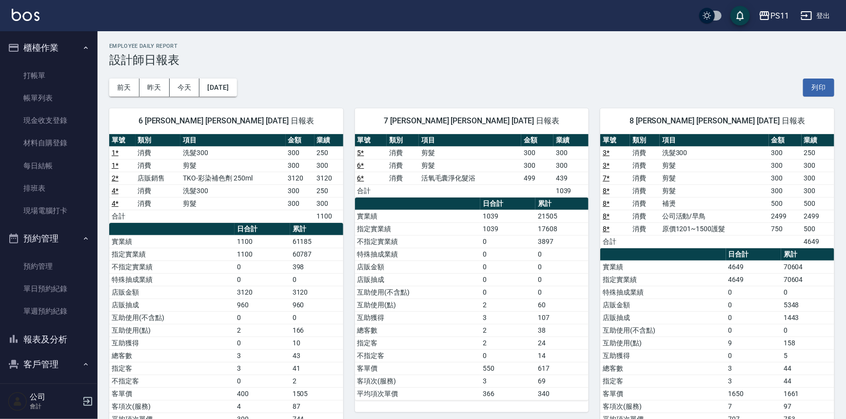
click at [509, 231] on td "1039" at bounding box center [507, 228] width 55 height 13
